Goal: Use online tool/utility

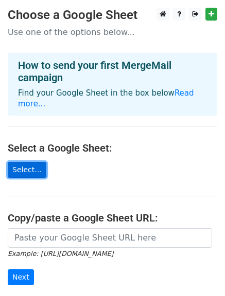
click at [24, 162] on link "Select..." at bounding box center [27, 170] width 39 height 16
click at [20, 162] on link "Select..." at bounding box center [27, 170] width 39 height 16
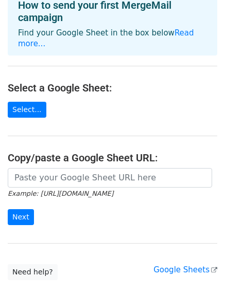
scroll to position [61, 0]
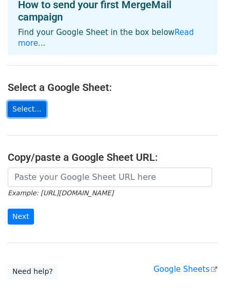
click at [30, 101] on link "Select..." at bounding box center [27, 109] width 39 height 16
click at [25, 101] on link "Select..." at bounding box center [27, 109] width 39 height 16
